Goal: Transaction & Acquisition: Purchase product/service

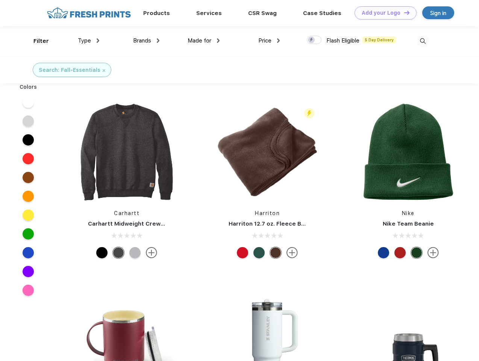
scroll to position [0, 0]
click at [383, 13] on link "Add your Logo Design Tool" at bounding box center [385, 12] width 62 height 13
click at [0, 0] on div "Design Tool" at bounding box center [0, 0] width 0 height 0
click at [403, 12] on link "Add your Logo Design Tool" at bounding box center [385, 12] width 62 height 13
click at [36, 41] on div "Filter" at bounding box center [40, 41] width 15 height 9
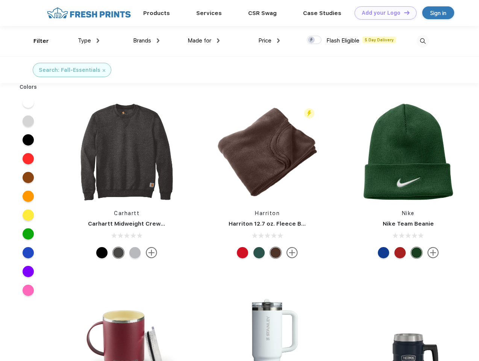
click at [89, 41] on span "Type" at bounding box center [84, 40] width 13 height 7
click at [146, 41] on span "Brands" at bounding box center [142, 40] width 18 height 7
click at [204, 41] on span "Made for" at bounding box center [200, 40] width 24 height 7
click at [269, 41] on span "Price" at bounding box center [264, 40] width 13 height 7
click at [314, 40] on div at bounding box center [314, 40] width 15 height 8
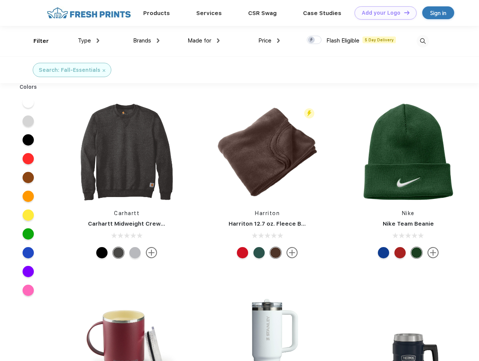
click at [312, 40] on input "checkbox" at bounding box center [309, 37] width 5 height 5
click at [422, 41] on img at bounding box center [422, 41] width 12 height 12
